Goal: Transaction & Acquisition: Subscribe to service/newsletter

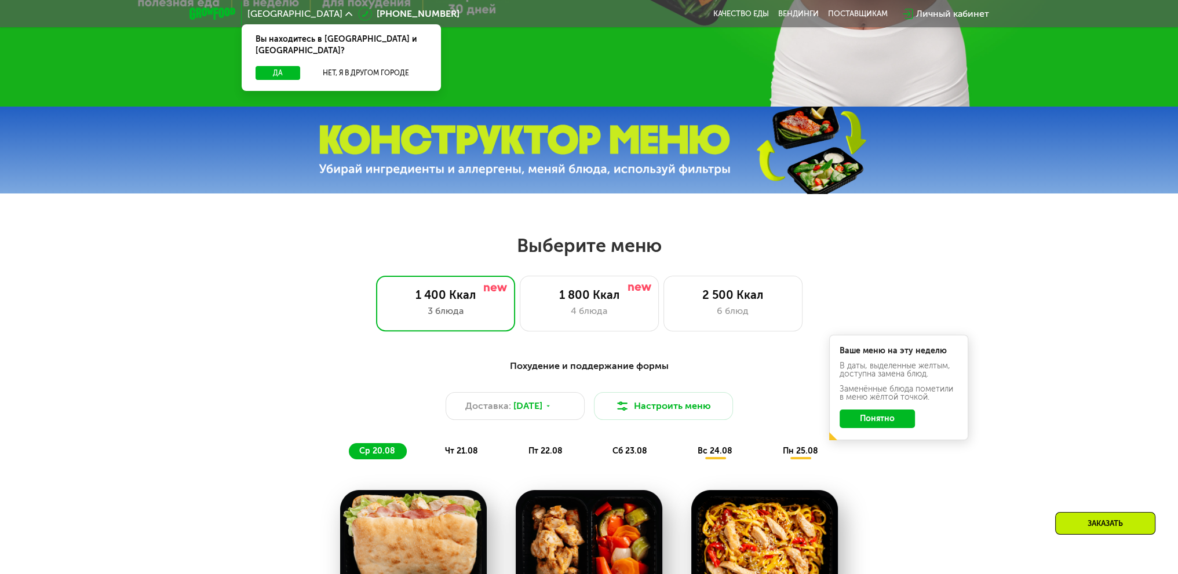
scroll to position [521, 0]
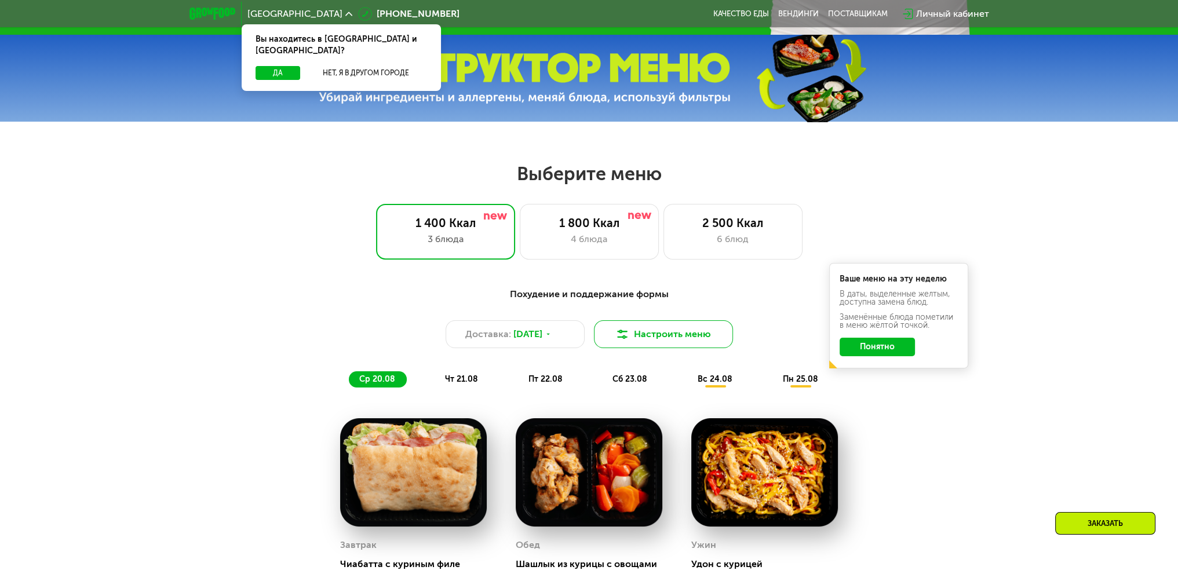
click at [642, 336] on button "Настроить меню" at bounding box center [663, 334] width 139 height 28
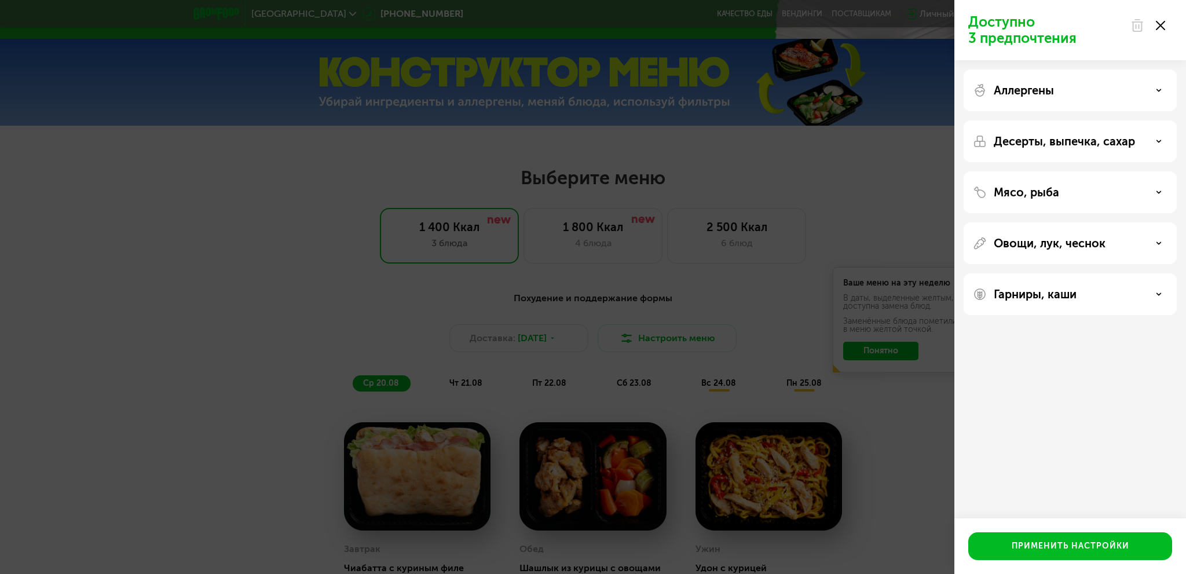
click at [674, 312] on div "Доступно 3 предпочтения Аллергены Десерты, выпечка, сахар Мясо, рыба Овощи, лук…" at bounding box center [593, 287] width 1186 height 574
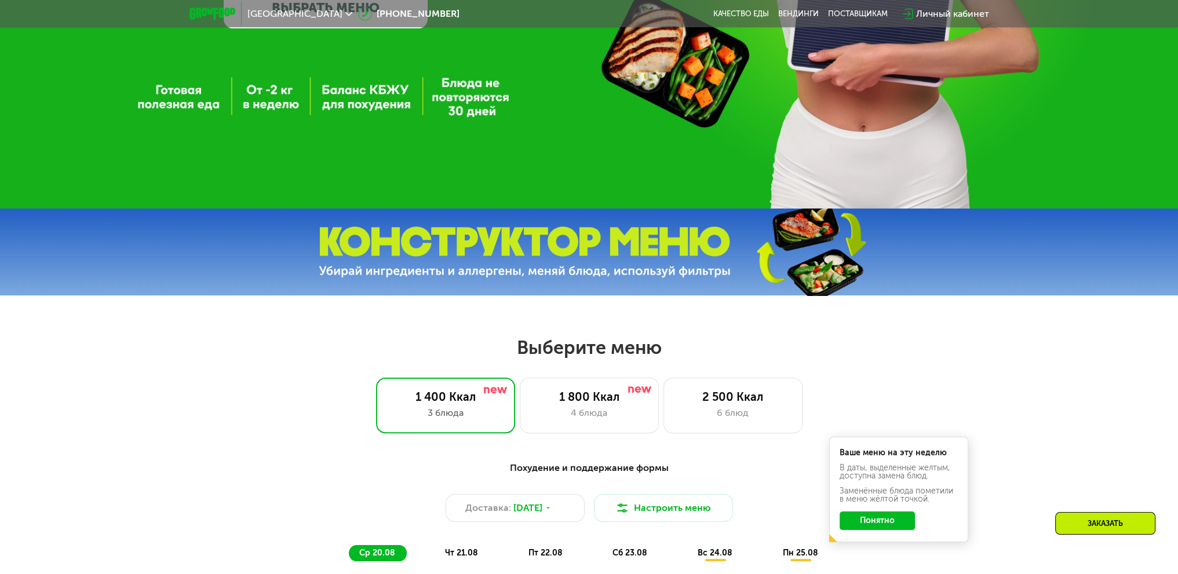
scroll to position [695, 0]
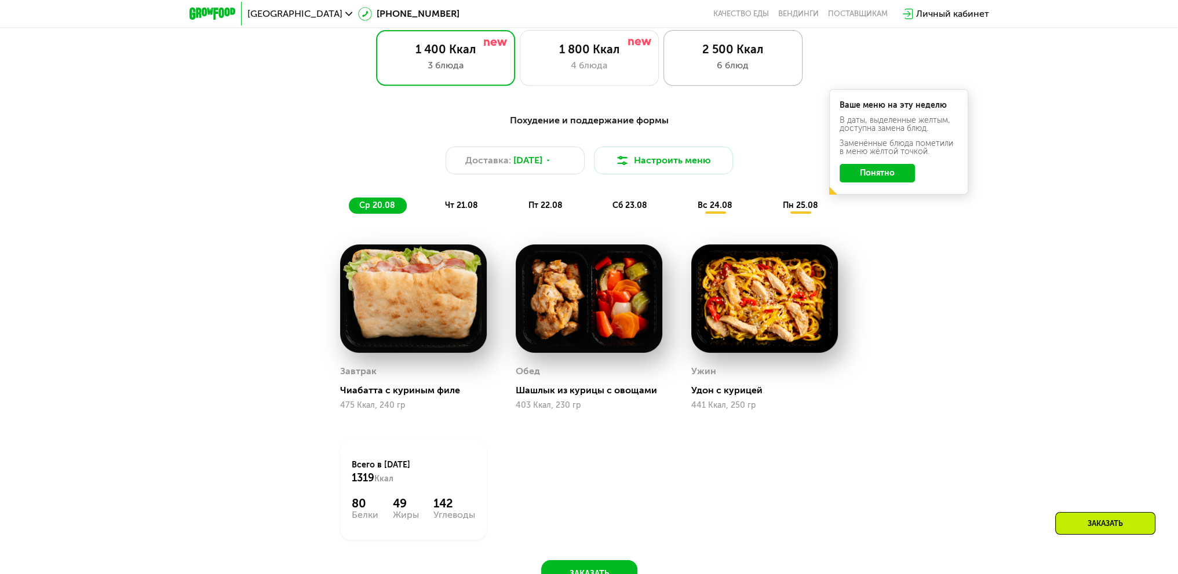
click at [722, 53] on div "2 500 Ккал" at bounding box center [732, 49] width 115 height 14
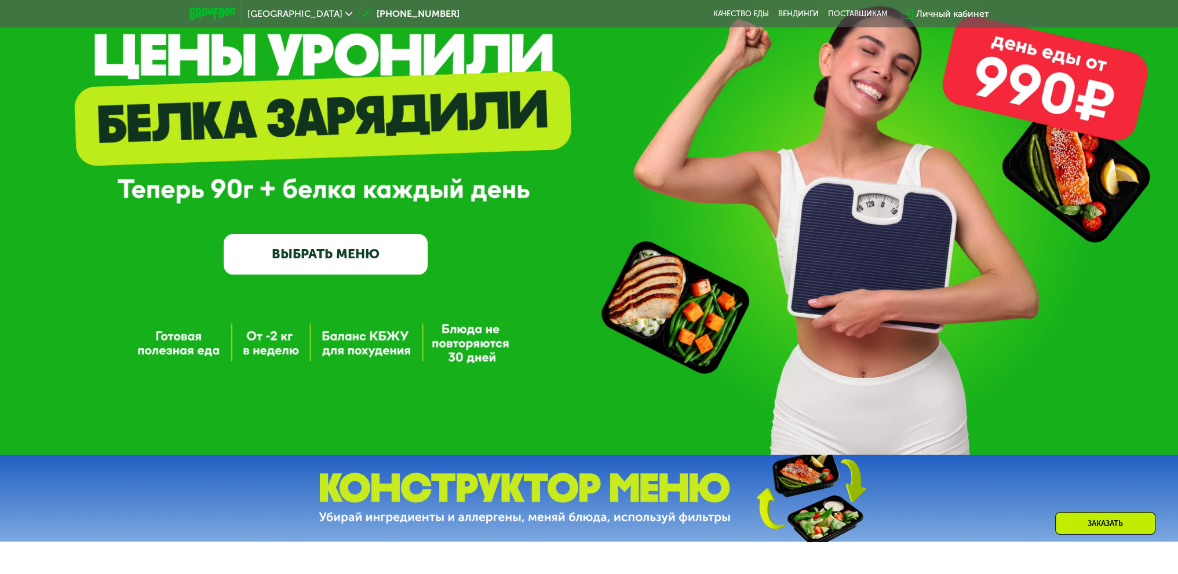
scroll to position [100, 0]
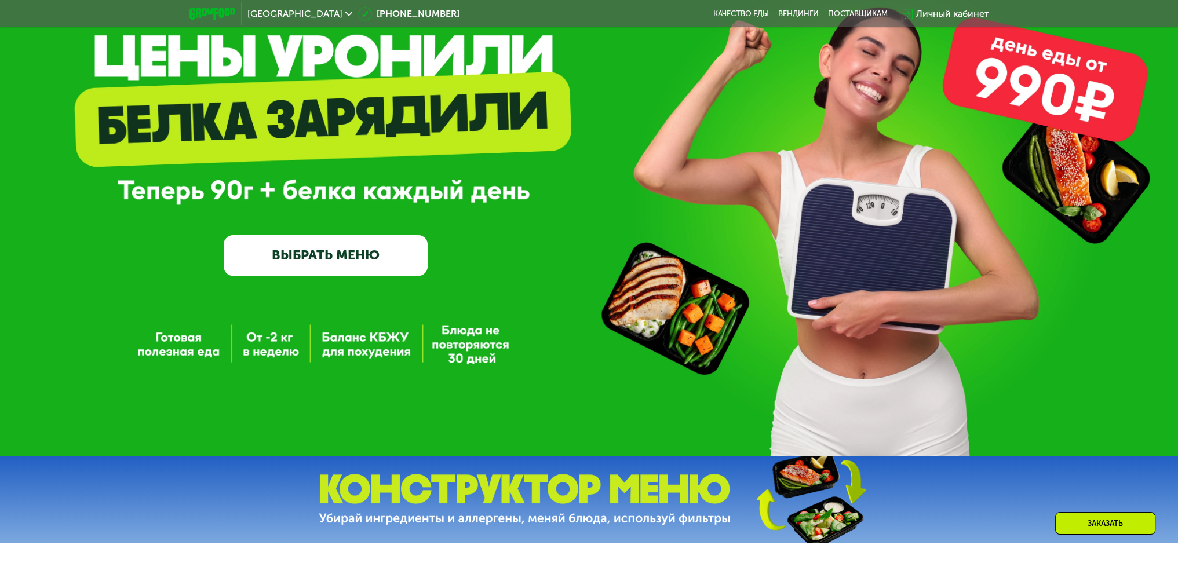
click at [372, 254] on link "ВЫБРАТЬ МЕНЮ" at bounding box center [326, 255] width 204 height 41
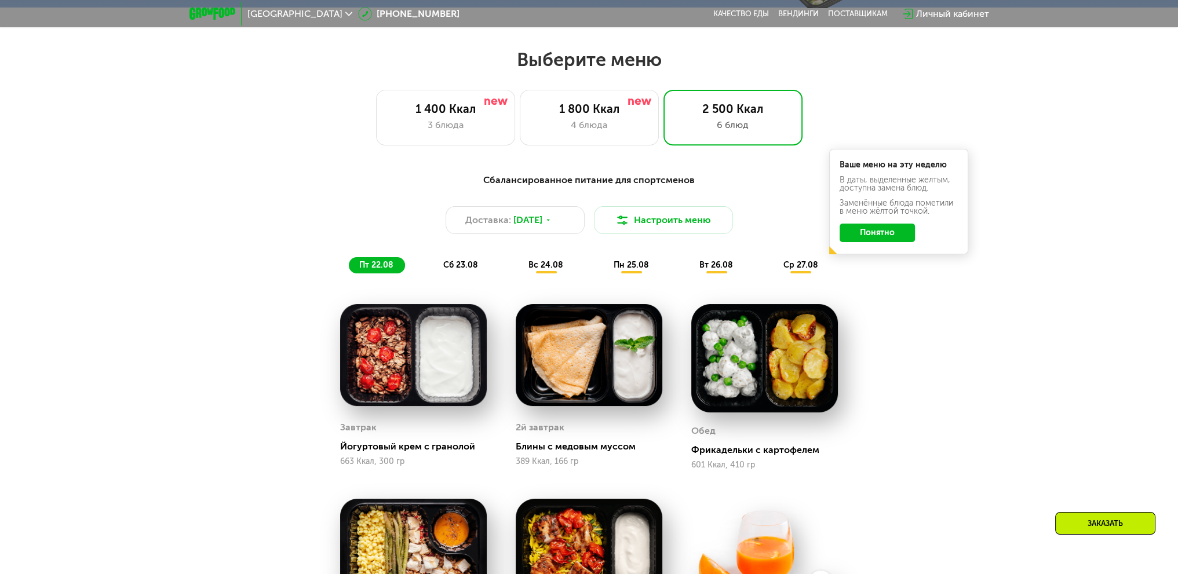
scroll to position [660, 0]
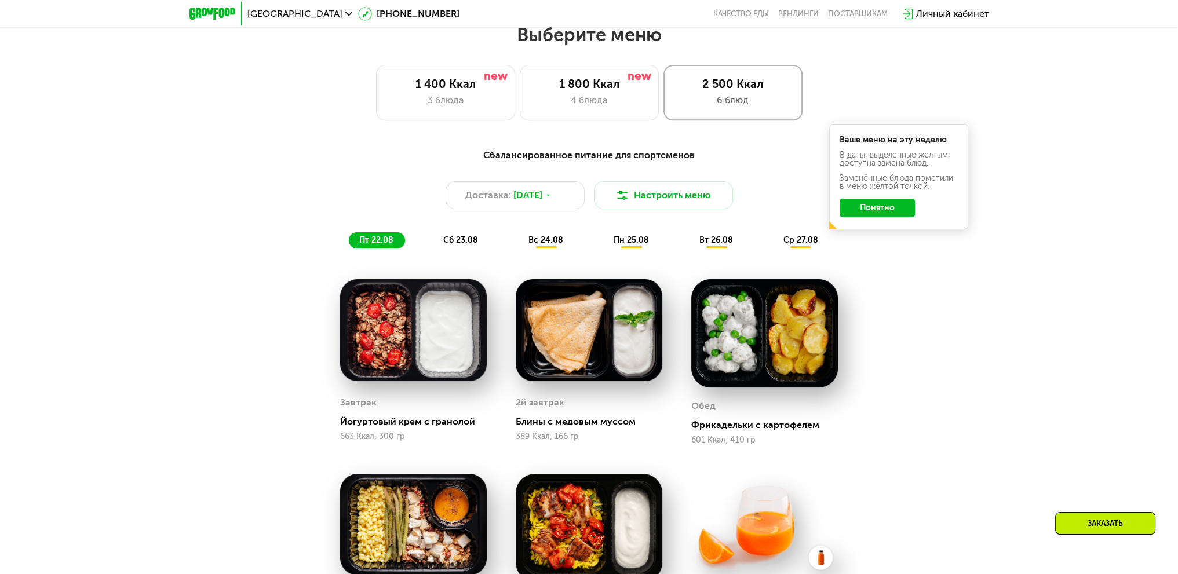
click at [762, 91] on div "2 500 Ккал" at bounding box center [732, 84] width 115 height 14
click at [639, 197] on button "Настроить меню" at bounding box center [663, 195] width 139 height 28
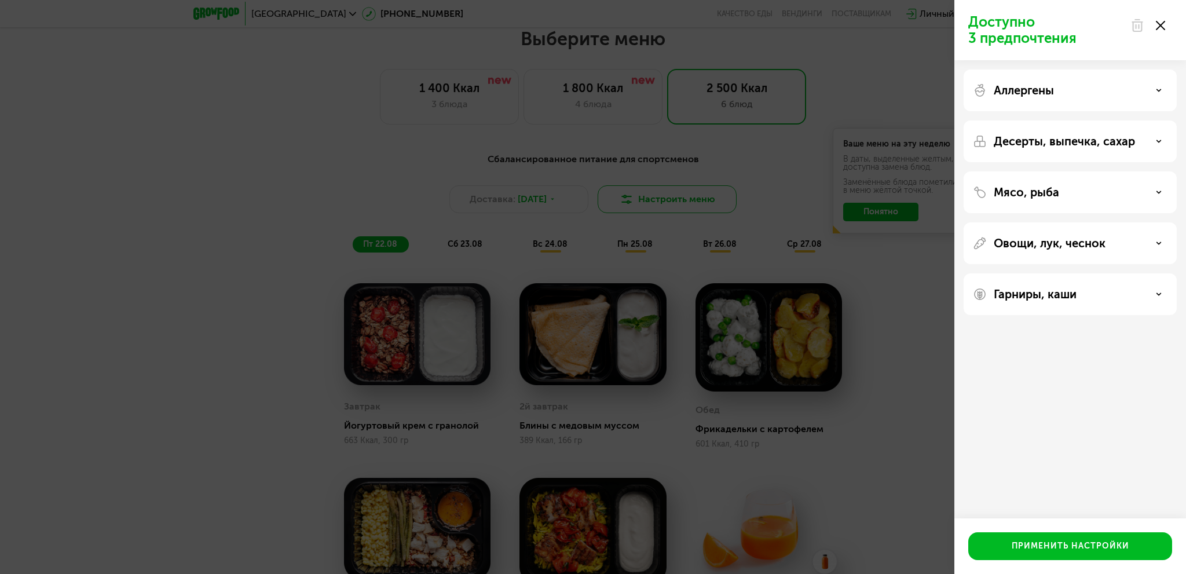
click at [639, 197] on div "Доступно 3 предпочтения Аллергены Десерты, выпечка, сахар Мясо, рыба Овощи, лук…" at bounding box center [593, 287] width 1186 height 574
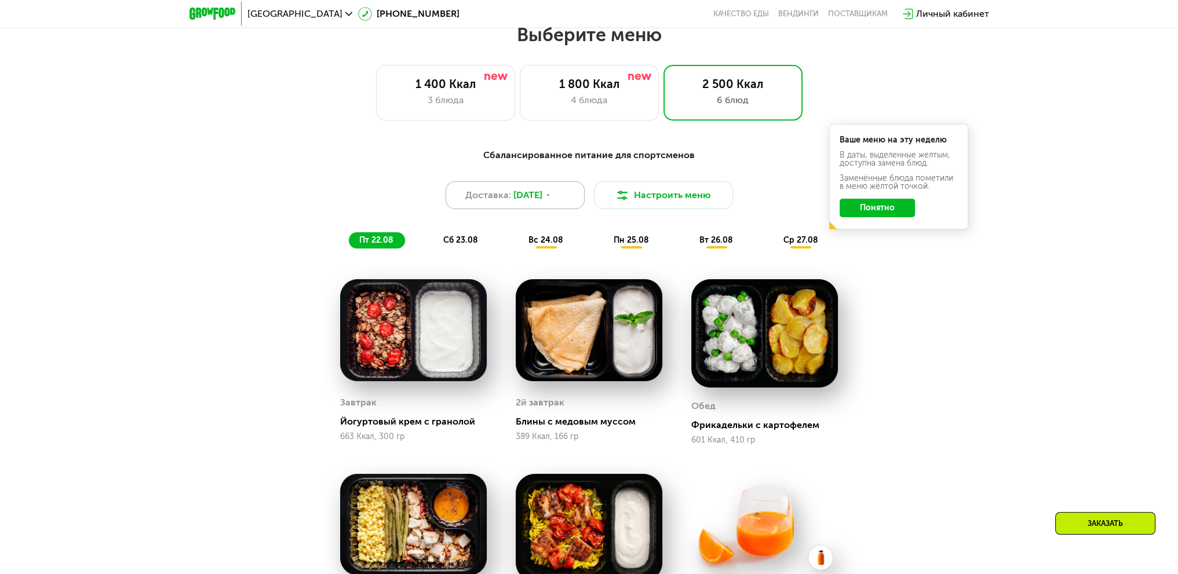
click at [525, 197] on span "[DATE]" at bounding box center [527, 195] width 29 height 14
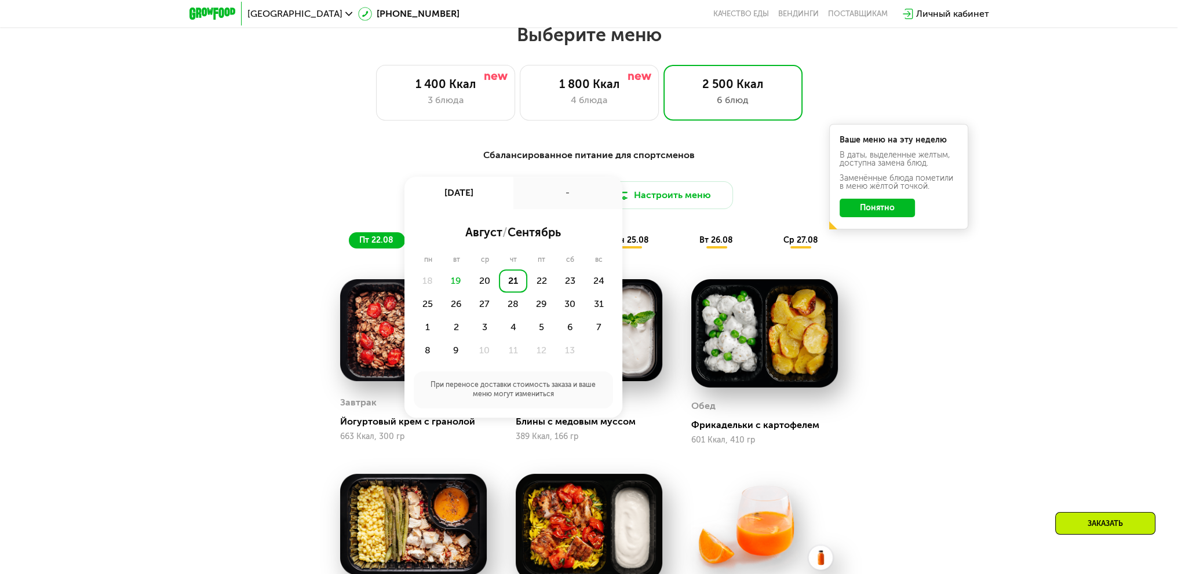
click at [525, 197] on div "-" at bounding box center [567, 193] width 109 height 32
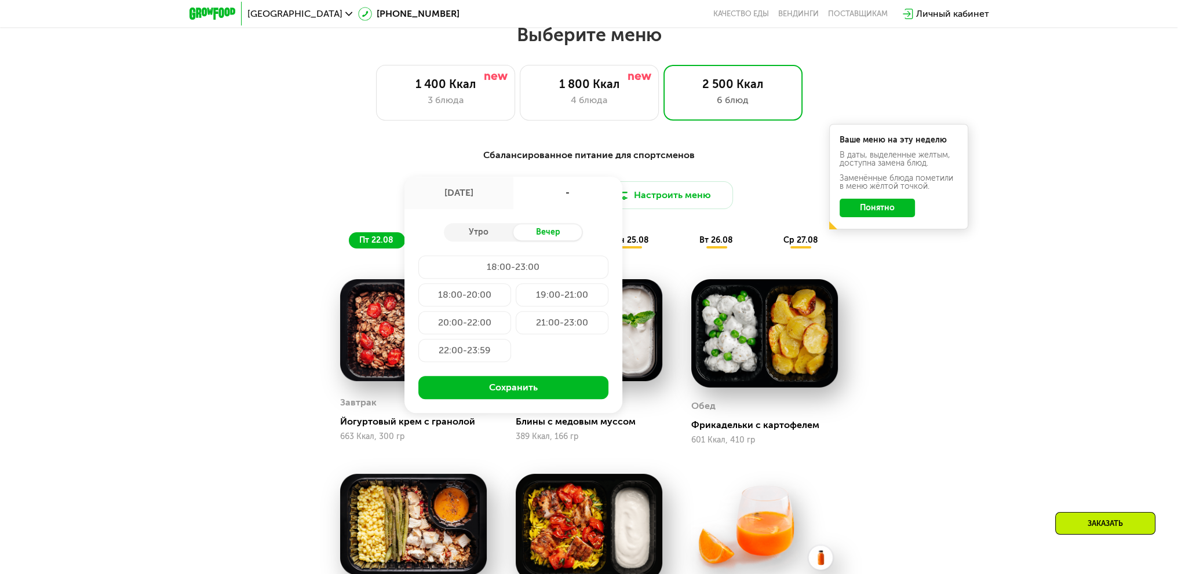
click at [539, 192] on div "-" at bounding box center [567, 193] width 109 height 32
click at [949, 284] on div "Сбалансированное питание для спортсменов Доставка: [DATE] авг, чт - Утро Вечер …" at bounding box center [589, 491] width 1178 height 719
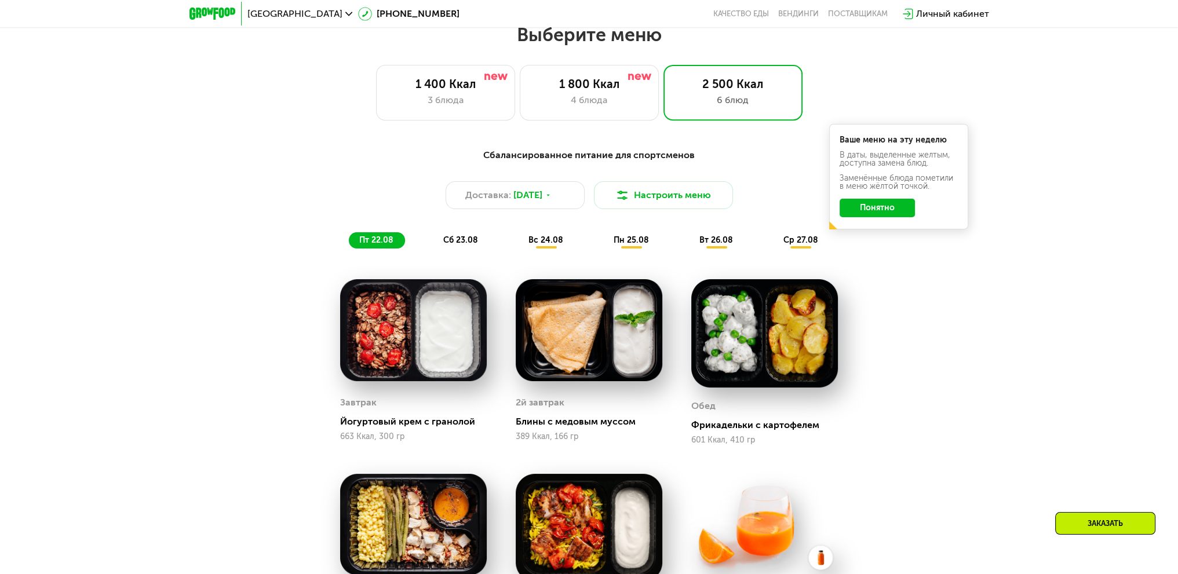
click at [870, 215] on button "Понятно" at bounding box center [876, 208] width 75 height 19
click at [459, 242] on span "сб 23.08" at bounding box center [460, 240] width 35 height 10
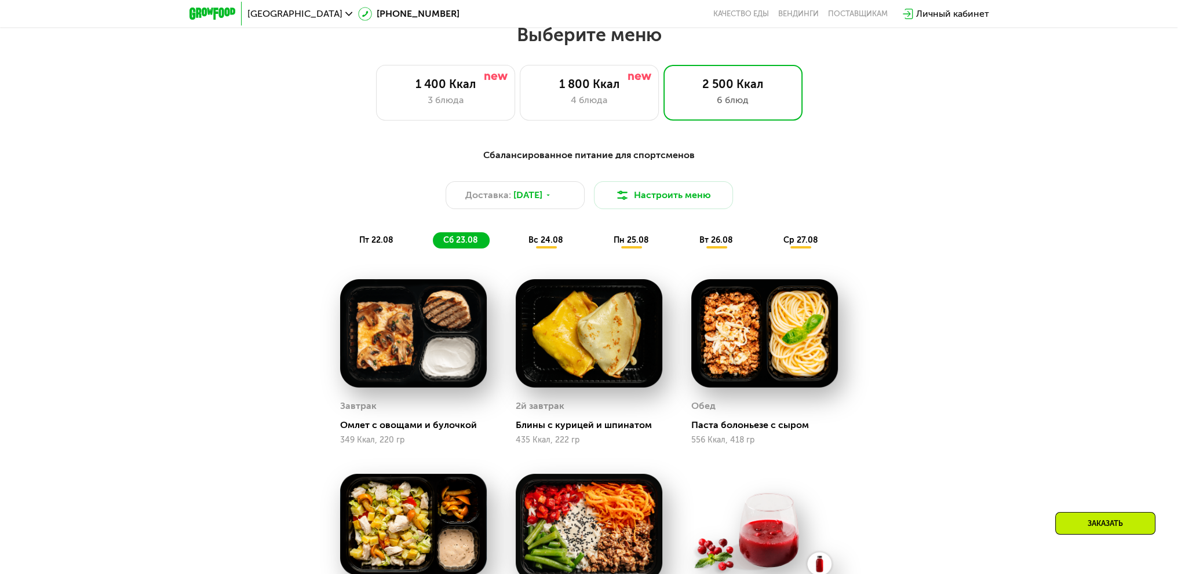
click at [561, 243] on span "вс 24.08" at bounding box center [545, 240] width 35 height 10
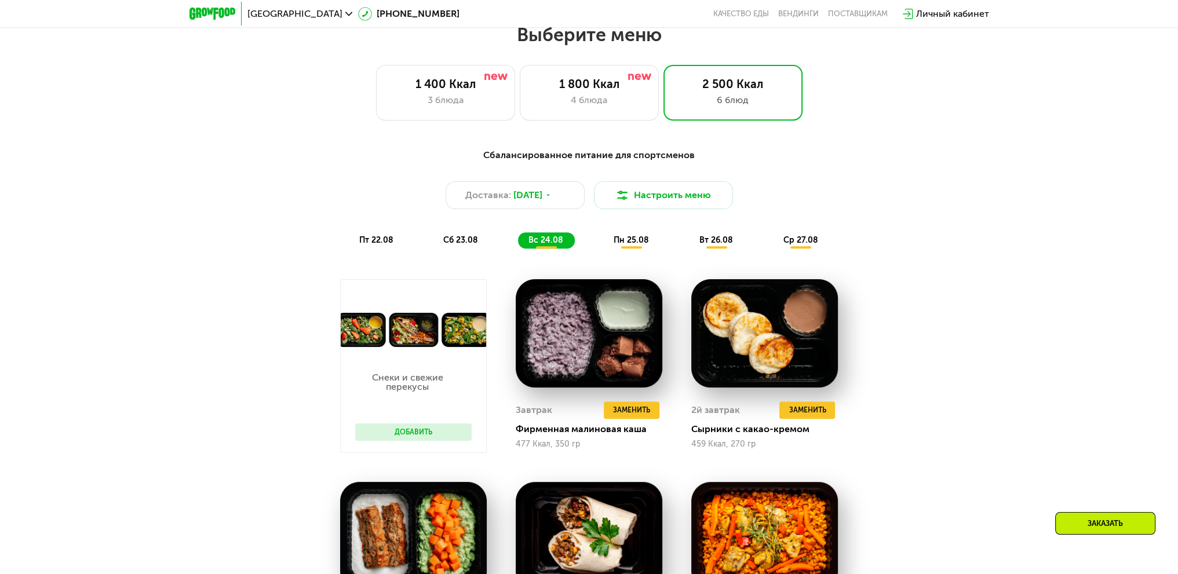
click at [689, 241] on div "пн 25.08" at bounding box center [717, 240] width 56 height 16
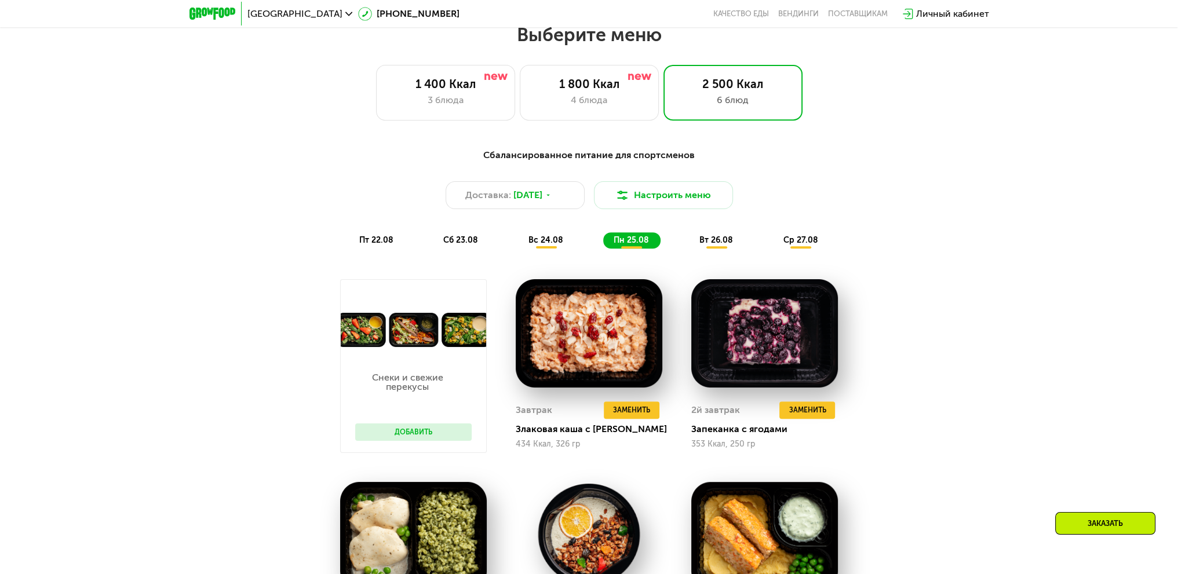
click at [772, 243] on div "вт 26.08" at bounding box center [800, 240] width 57 height 16
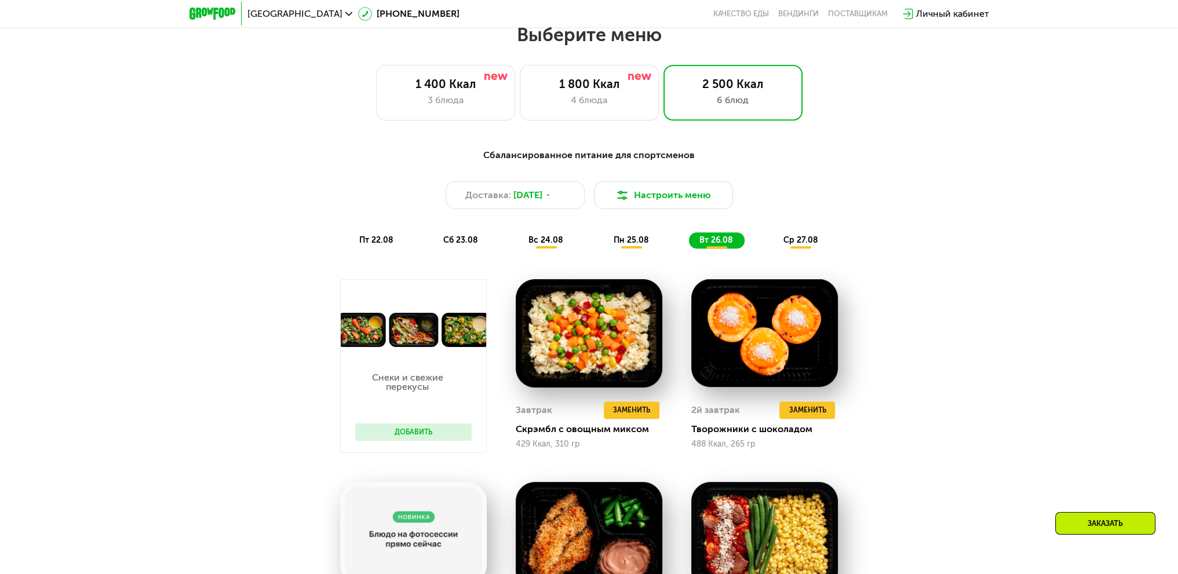
click at [777, 240] on div "ср 27.08" at bounding box center [800, 240] width 57 height 16
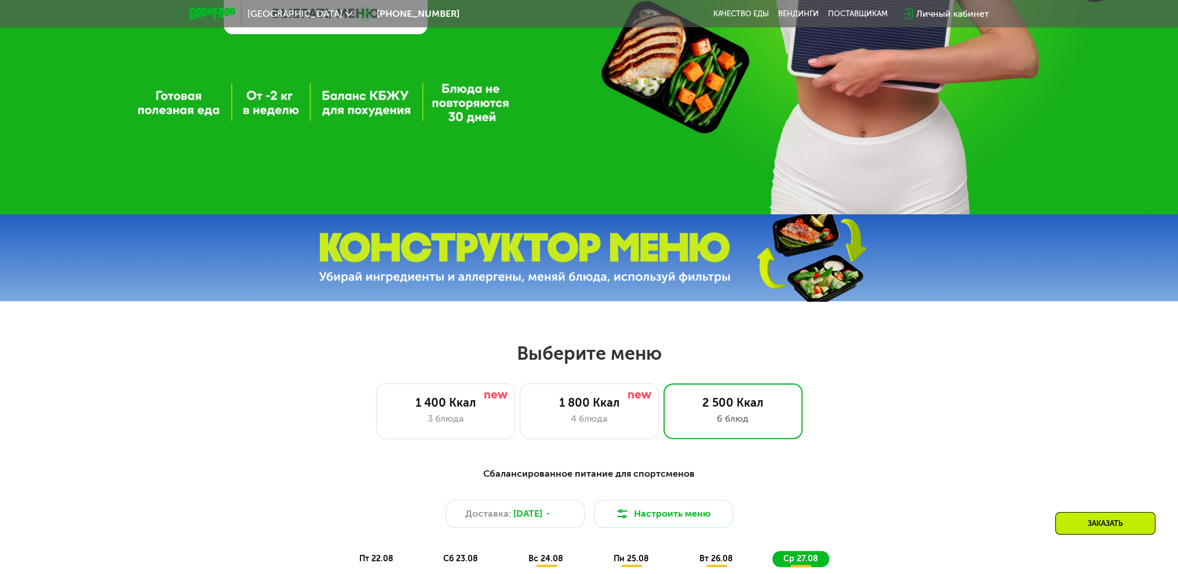
scroll to position [0, 0]
